Goal: Task Accomplishment & Management: Complete application form

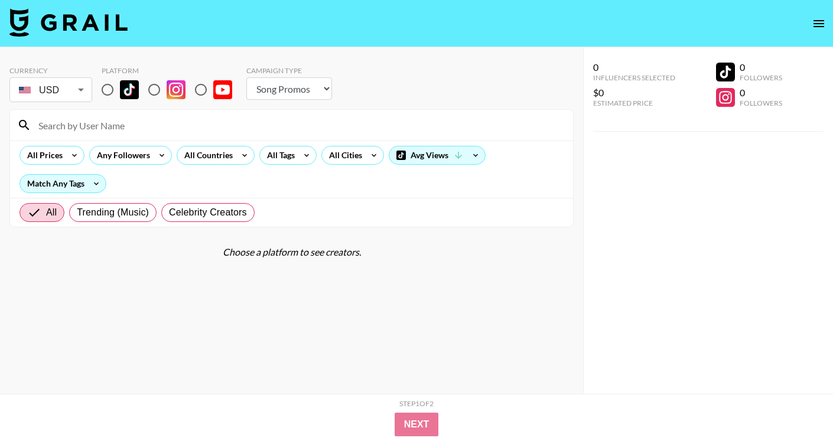
select select "Song"
click at [109, 91] on input "radio" at bounding box center [107, 89] width 25 height 25
radio input "true"
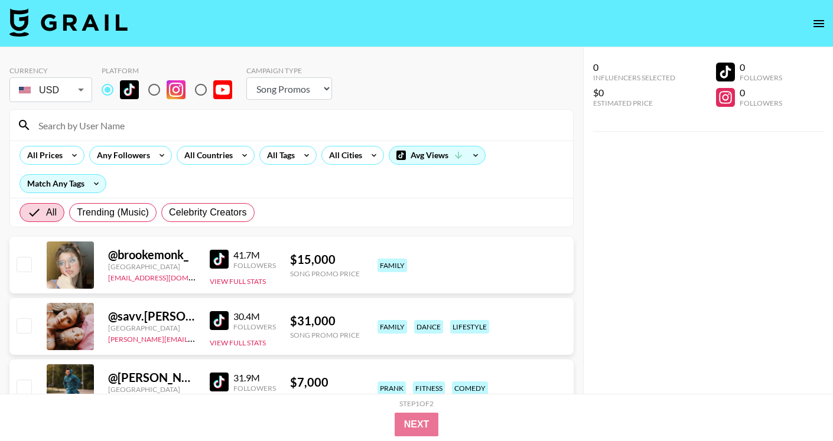
click at [114, 120] on input at bounding box center [298, 125] width 534 height 19
paste input "@bella.mdiaz"
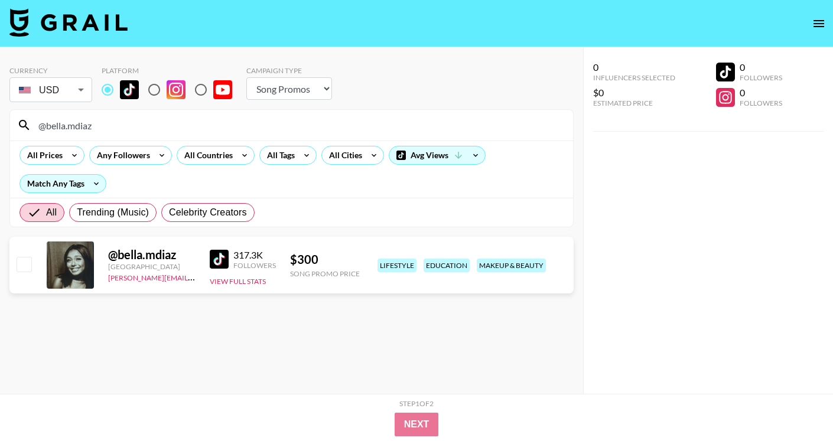
type input "@bella.mdiaz"
click at [25, 262] on input "checkbox" at bounding box center [24, 264] width 14 height 14
checkbox input "true"
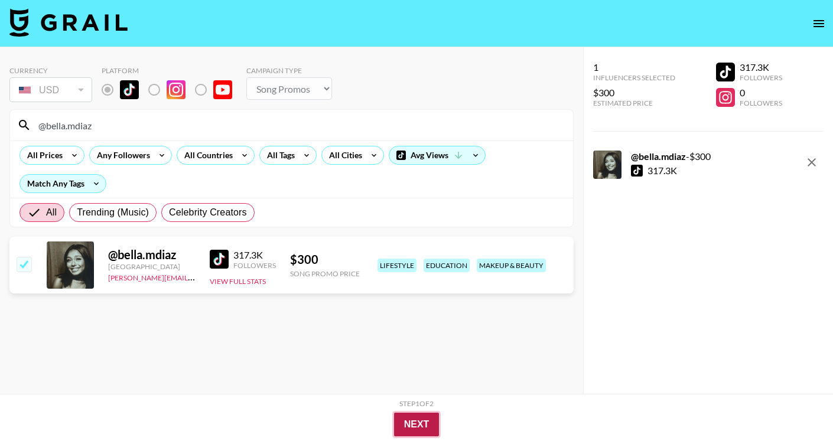
click at [411, 418] on button "Next" at bounding box center [416, 425] width 45 height 24
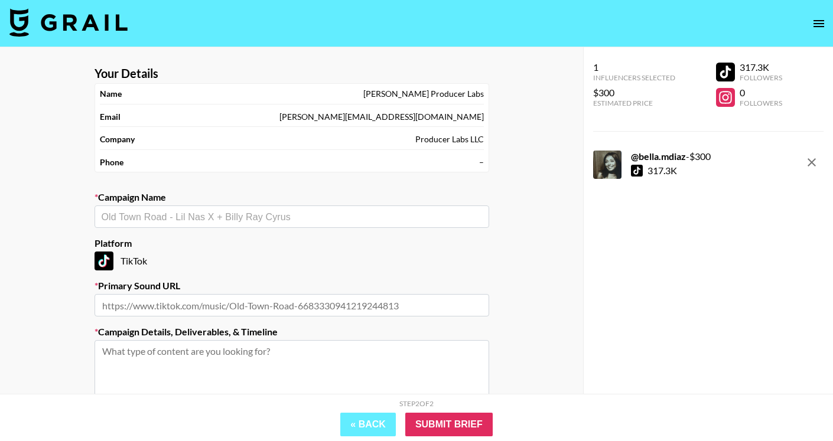
click at [202, 220] on input "text" at bounding box center [292, 217] width 380 height 14
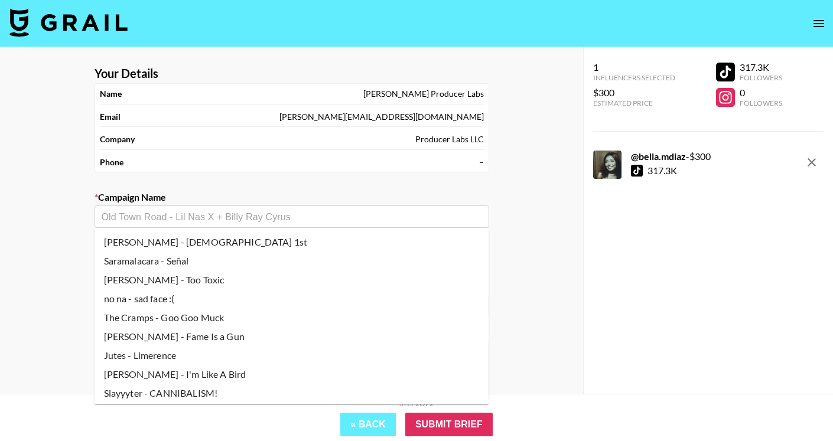
click at [195, 247] on li "[PERSON_NAME] - [DEMOGRAPHIC_DATA] 1st" at bounding box center [291, 242] width 395 height 19
type input "[PERSON_NAME] - [DEMOGRAPHIC_DATA] 1st"
type input "[URL][DOMAIN_NAME]"
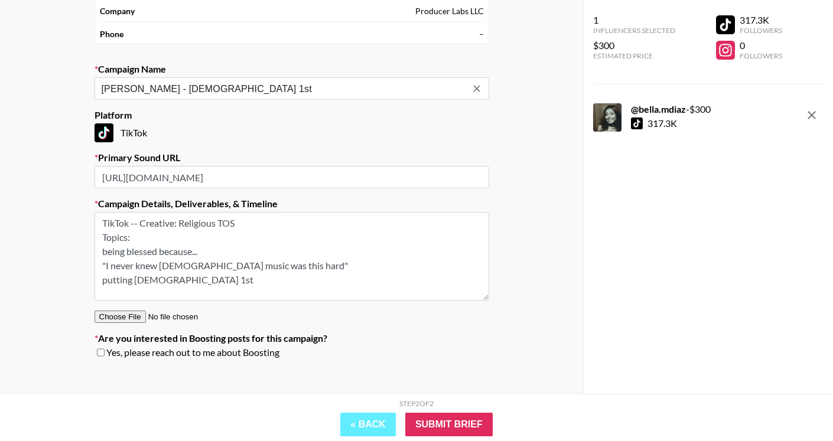
scroll to position [140, 0]
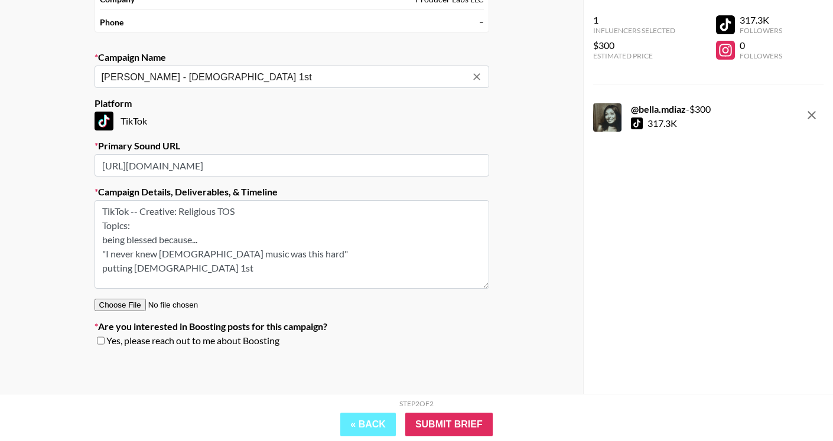
click at [103, 240] on textarea "TikTok -- Creative: Religious TOS Topics: being blessed because... "I never kne…" at bounding box center [291, 244] width 395 height 89
click at [102, 257] on textarea "TikTok -- Creative: Religious TOS Topics: - being blessed because... "I never k…" at bounding box center [291, 244] width 395 height 89
click at [172, 268] on textarea "TikTok -- Creative: Religious TOS Topics: - being blessed because... - "I never…" at bounding box center [291, 244] width 395 height 89
type textarea "TikTok -- Creative: Religious TOS Topics: - being blessed because... - "I never…"
click at [437, 424] on input "Submit Brief" at bounding box center [448, 425] width 87 height 24
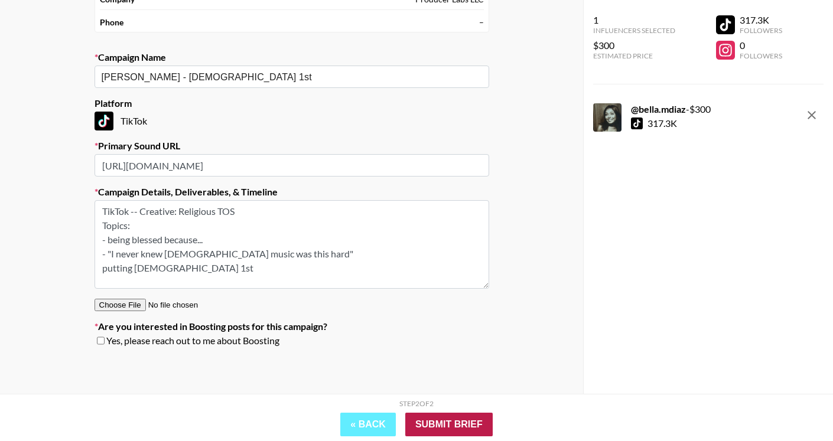
scroll to position [47, 0]
